Goal: Task Accomplishment & Management: Use online tool/utility

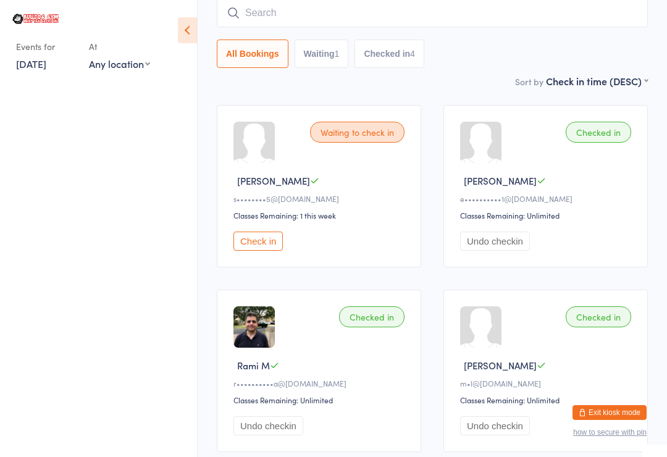
scroll to position [99, 0]
click at [343, 7] on input "search" at bounding box center [432, 13] width 431 height 28
click at [350, 5] on input "Af" at bounding box center [432, 13] width 431 height 28
click at [350, 17] on input "Af" at bounding box center [432, 13] width 431 height 28
type input "Aft"
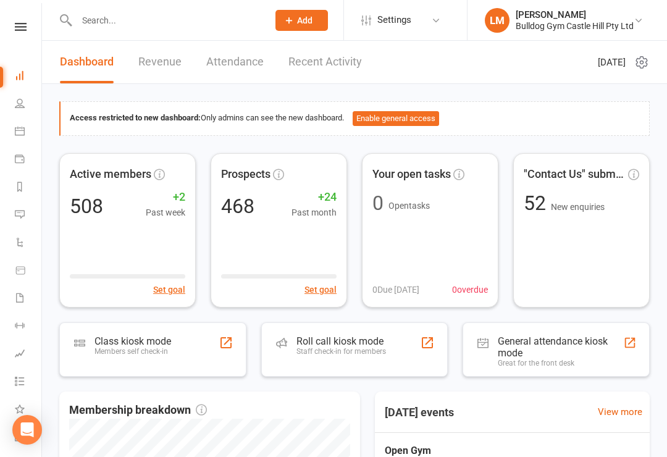
click at [140, 340] on div "Class kiosk mode" at bounding box center [133, 342] width 77 height 12
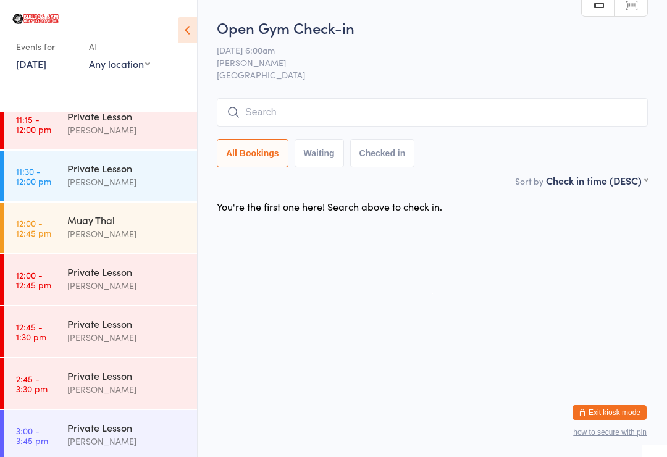
scroll to position [842, 0]
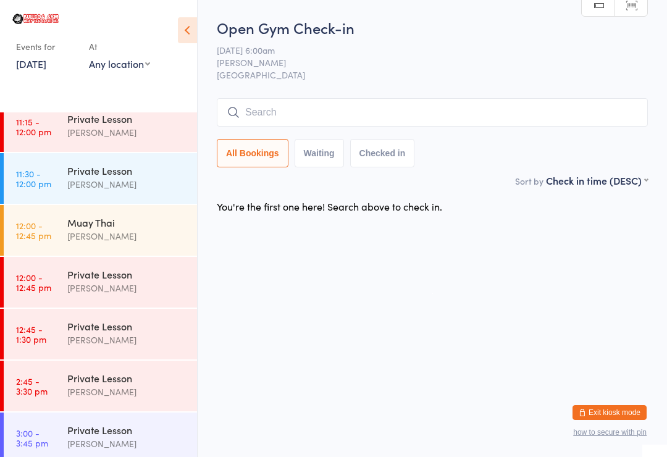
click at [91, 234] on div "Stuart McKinnon" at bounding box center [126, 236] width 119 height 14
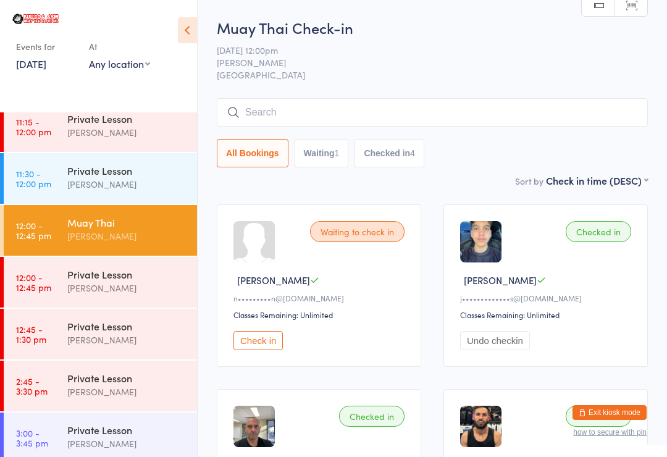
click at [340, 105] on input "search" at bounding box center [432, 112] width 431 height 28
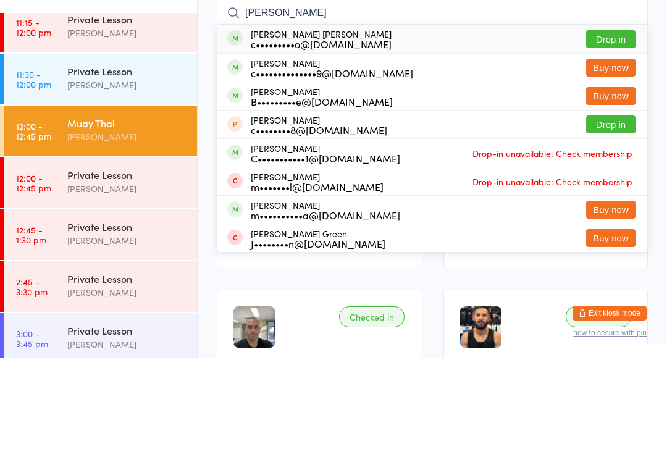
scroll to position [99, 0]
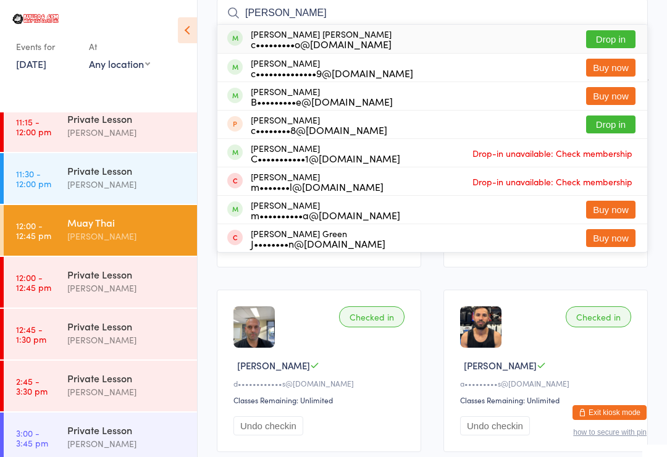
type input "Camilo"
click at [609, 31] on button "Drop in" at bounding box center [610, 39] width 49 height 18
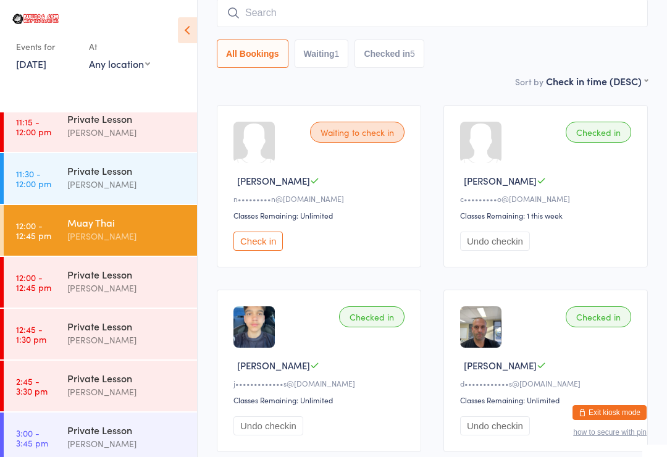
click at [339, 15] on input "search" at bounding box center [432, 13] width 431 height 28
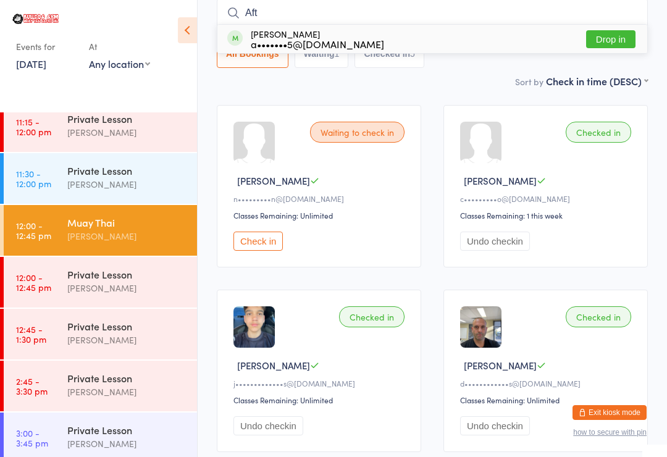
type input "Aft"
click at [606, 33] on button "Drop in" at bounding box center [610, 39] width 49 height 18
